Goal: Transaction & Acquisition: Purchase product/service

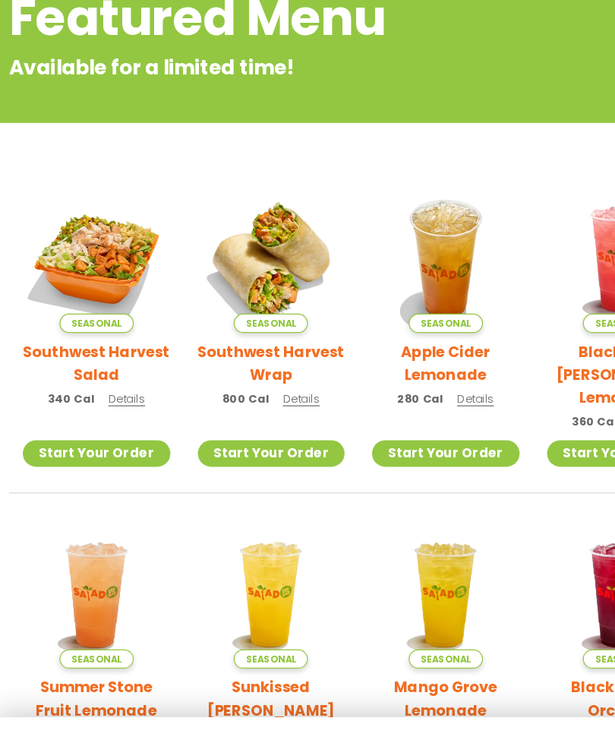
scroll to position [235, 0]
click at [246, 208] on img at bounding box center [236, 214] width 122 height 122
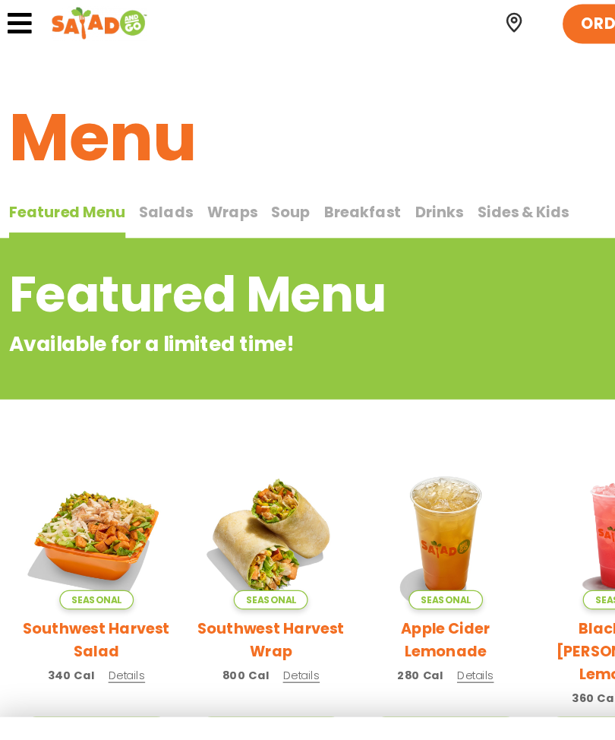
scroll to position [0, 0]
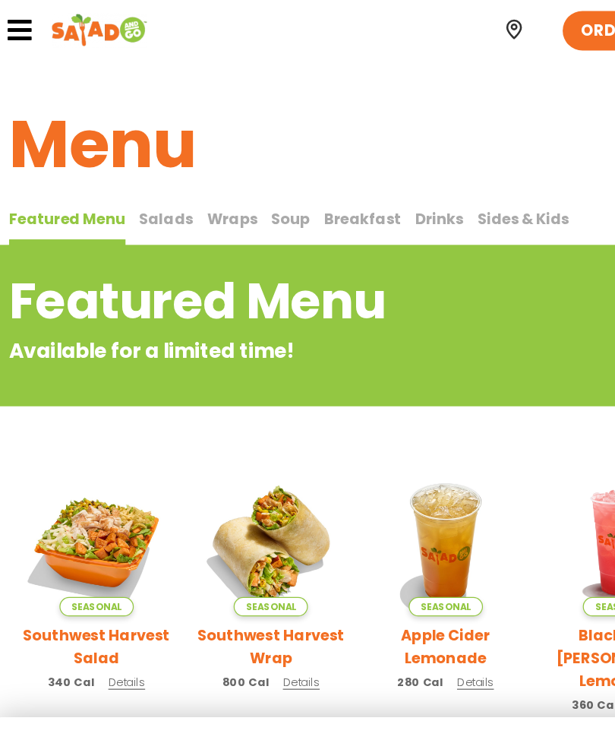
click at [140, 186] on span "Salads" at bounding box center [148, 180] width 45 height 17
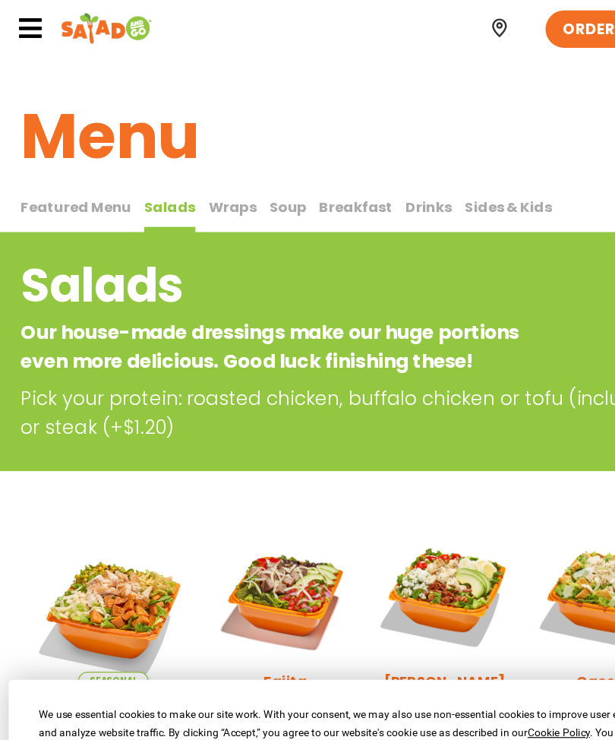
click at [32, 26] on icon at bounding box center [26, 25] width 23 height 23
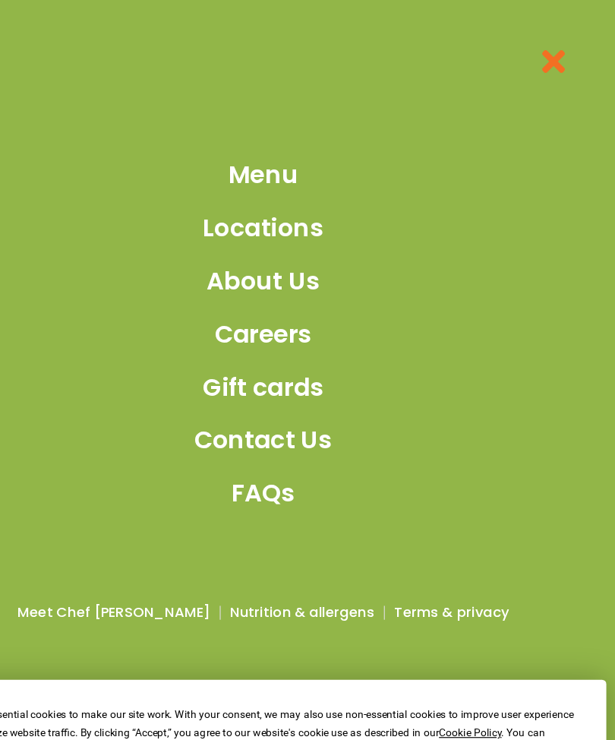
click at [380, 232] on div "Menu Locations About Us Careers Gift cards Contact Us FAQs Meet Chef [PERSON_NA…" at bounding box center [307, 370] width 615 height 740
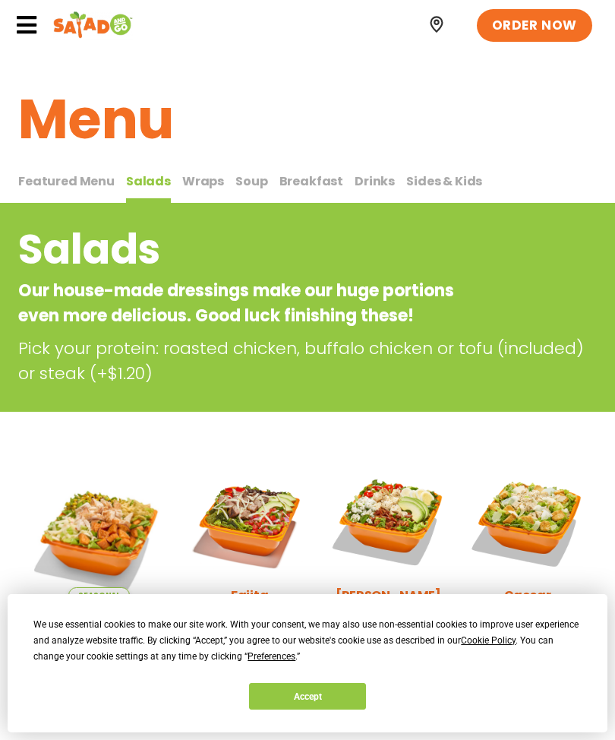
click at [25, 27] on icon at bounding box center [26, 25] width 23 height 23
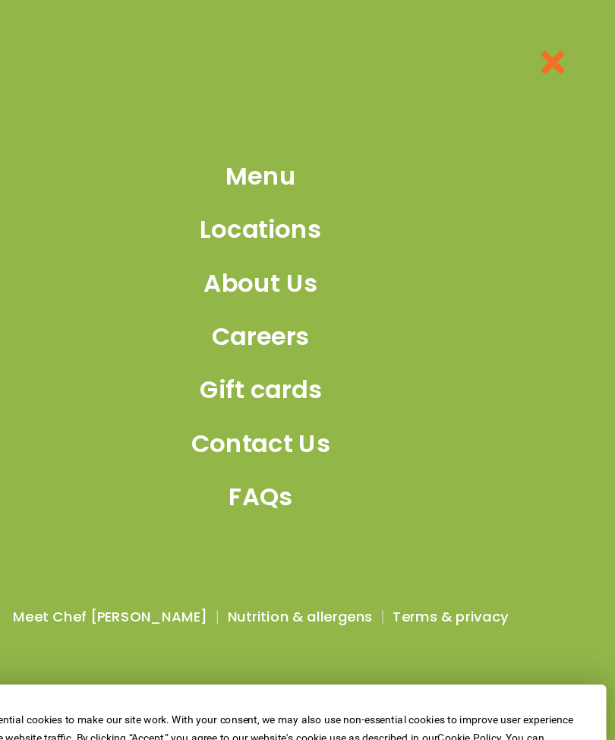
click at [547, 60] on icon at bounding box center [561, 53] width 29 height 29
click at [547, 62] on icon at bounding box center [561, 53] width 29 height 29
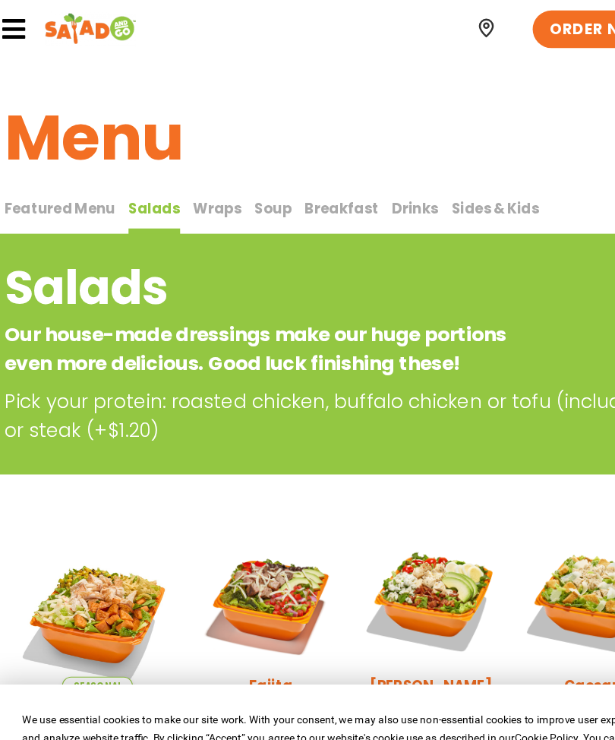
click at [496, 25] on span "ORDER NOW" at bounding box center [534, 26] width 85 height 18
